Goal: Information Seeking & Learning: Learn about a topic

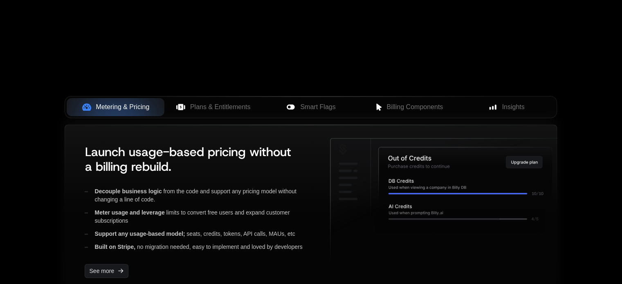
scroll to position [286, 0]
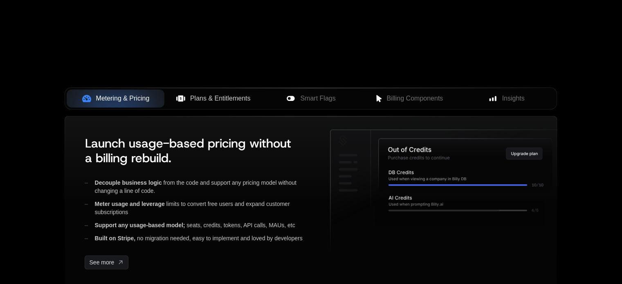
click at [197, 97] on span "Plans & Entitlements" at bounding box center [220, 99] width 61 height 10
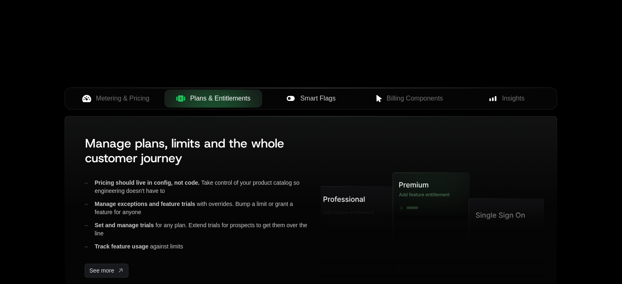
click at [327, 99] on span "Smart Flags" at bounding box center [317, 99] width 35 height 10
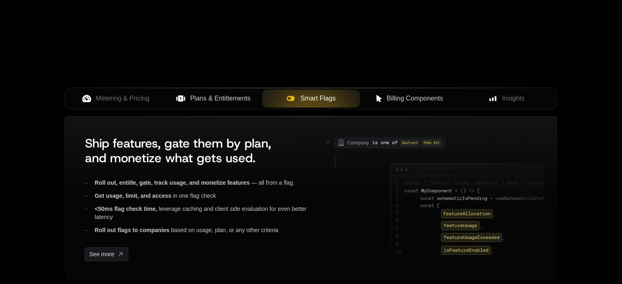
click at [417, 103] on span "Billing Components" at bounding box center [415, 99] width 56 height 10
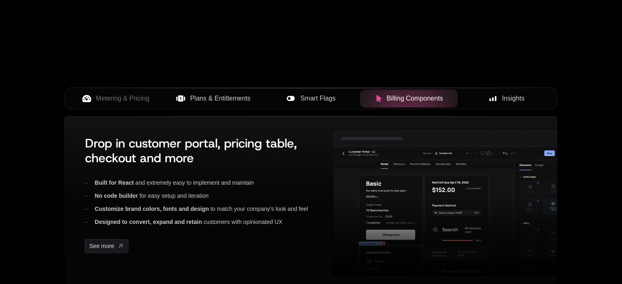
click at [508, 95] on span "Insights" at bounding box center [513, 99] width 23 height 10
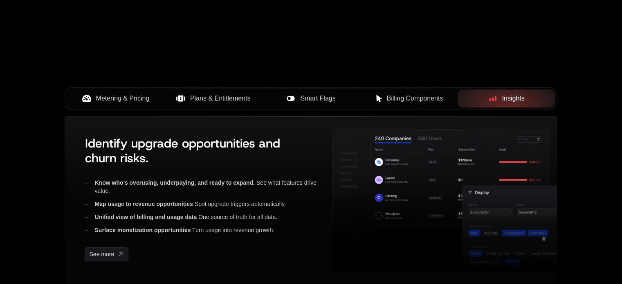
click at [95, 105] on button "Metering & Pricing" at bounding box center [116, 99] width 98 height 18
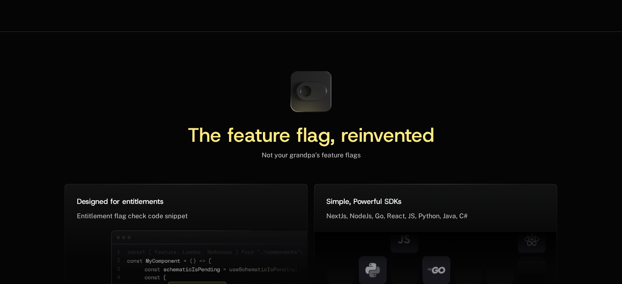
scroll to position [3723, 0]
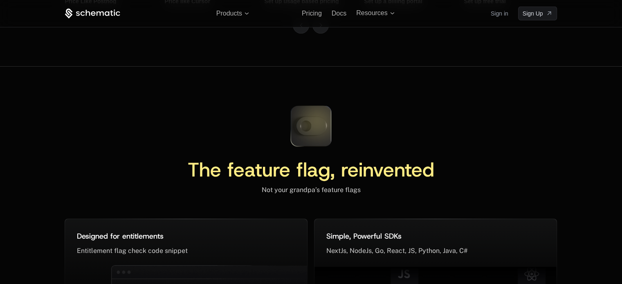
click at [307, 126] on icon at bounding box center [311, 126] width 54 height 54
click at [315, 127] on icon at bounding box center [311, 126] width 30 height 18
drag, startPoint x: 302, startPoint y: 126, endPoint x: 338, endPoint y: 140, distance: 38.6
click at [330, 128] on icon at bounding box center [311, 126] width 54 height 54
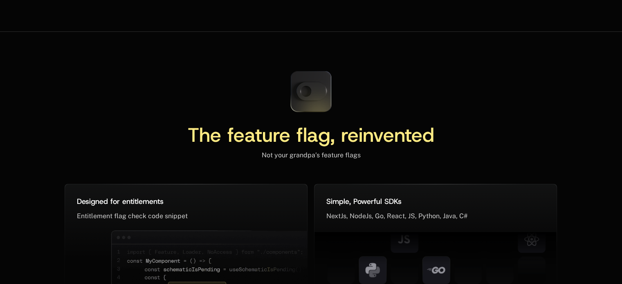
scroll to position [3764, 0]
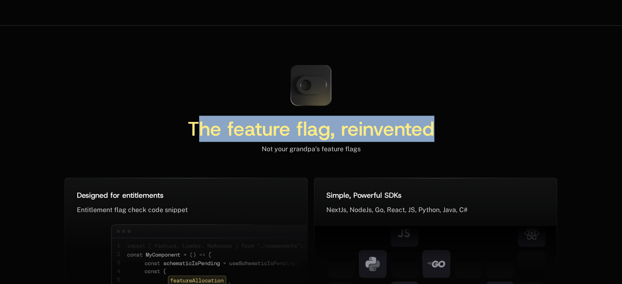
drag, startPoint x: 217, startPoint y: 140, endPoint x: 513, endPoint y: 132, distance: 296.7
click at [511, 133] on div "The feature flag, reinvented" at bounding box center [311, 132] width 493 height 26
click at [517, 132] on div "The feature flag, reinvented" at bounding box center [311, 132] width 493 height 26
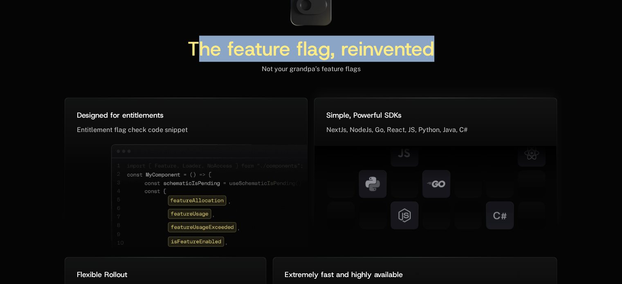
scroll to position [3846, 0]
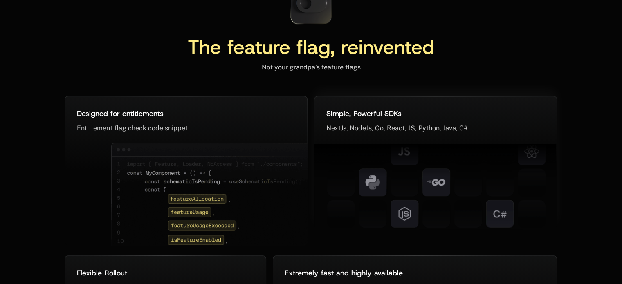
click at [480, 101] on div "Simple, Powerful SDKs ﻿ NextJs, NodeJs, Go, React, JS, Python, Java, C# ﻿" at bounding box center [436, 120] width 242 height 46
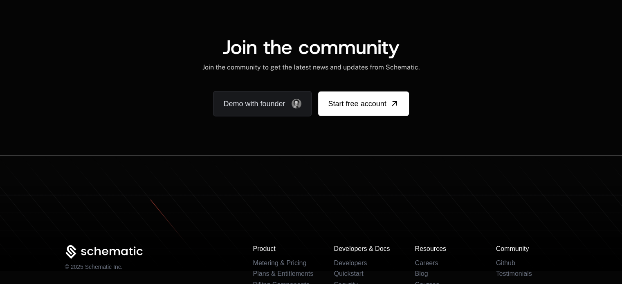
scroll to position [5092, 0]
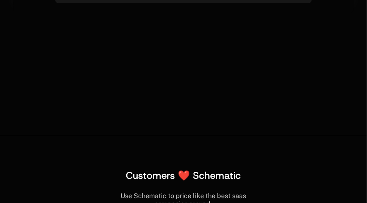
scroll to position [3838, 0]
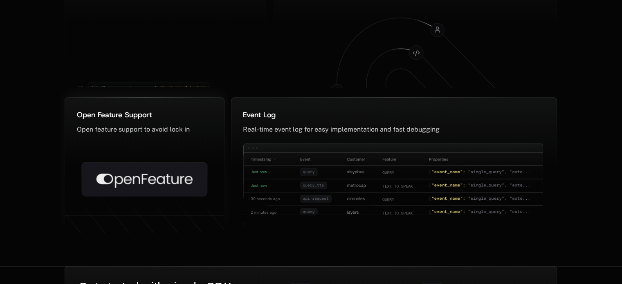
scroll to position [4129, 0]
